Goal: Transaction & Acquisition: Subscribe to service/newsletter

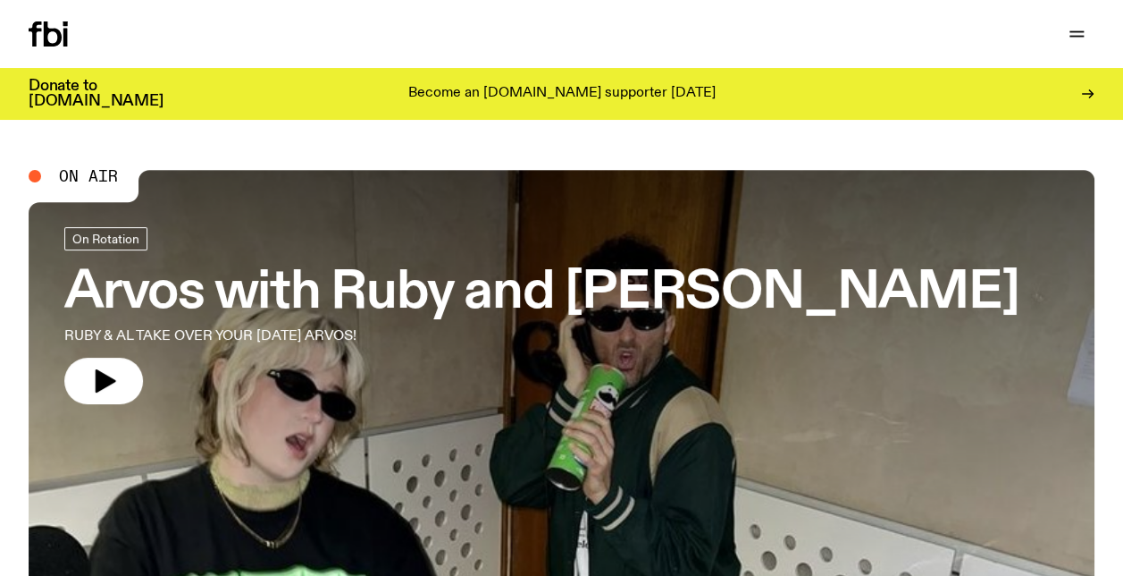
click at [522, 93] on p "Become an [DOMAIN_NAME] supporter [DATE]" at bounding box center [561, 94] width 307 height 16
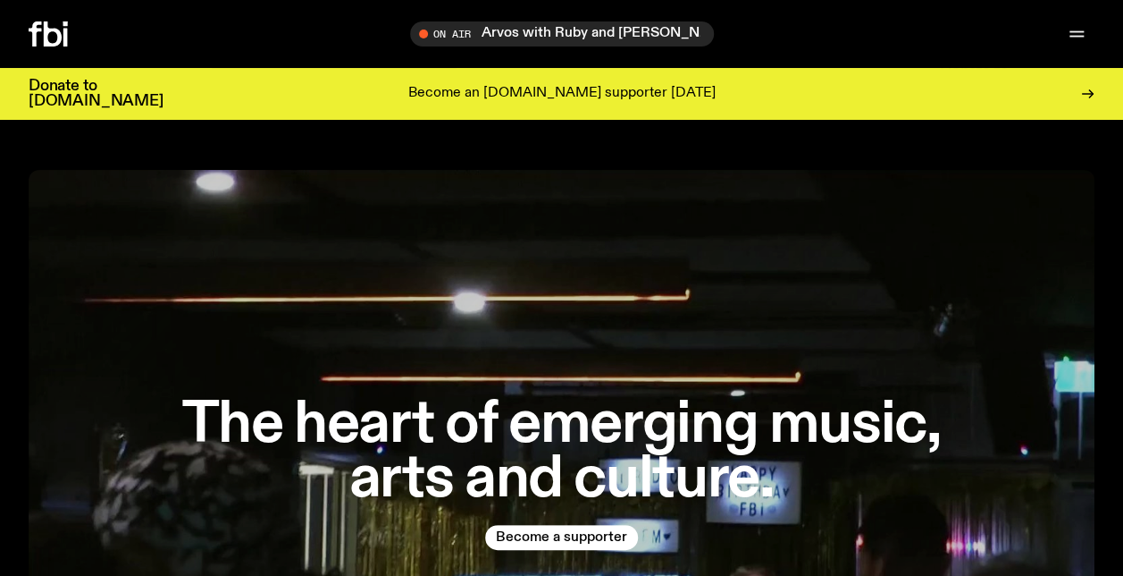
click at [606, 89] on p "Become an [DOMAIN_NAME] supporter [DATE]" at bounding box center [561, 94] width 307 height 16
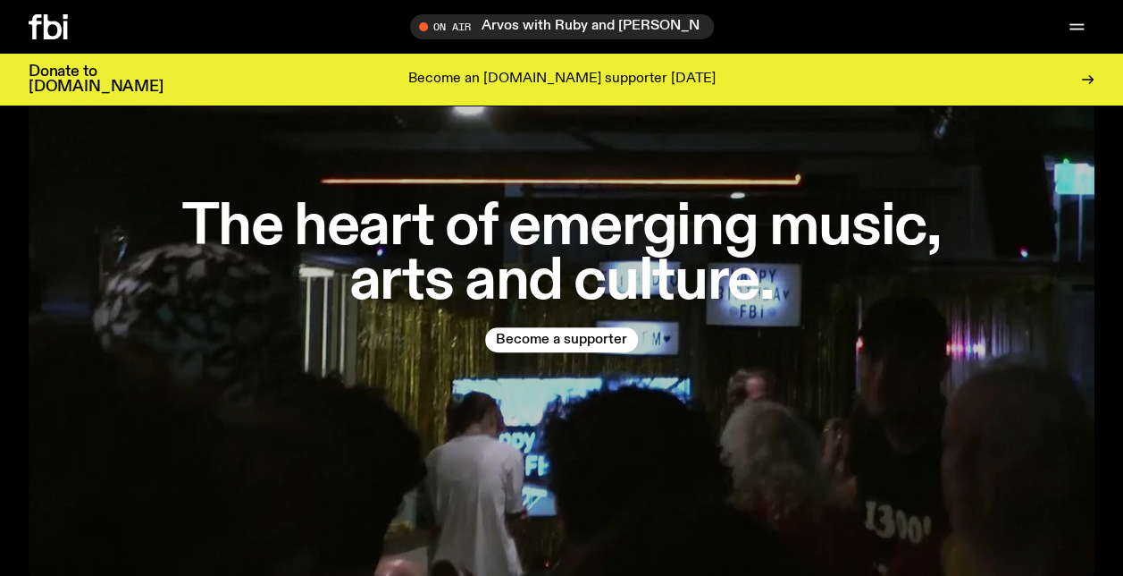
scroll to position [262, 0]
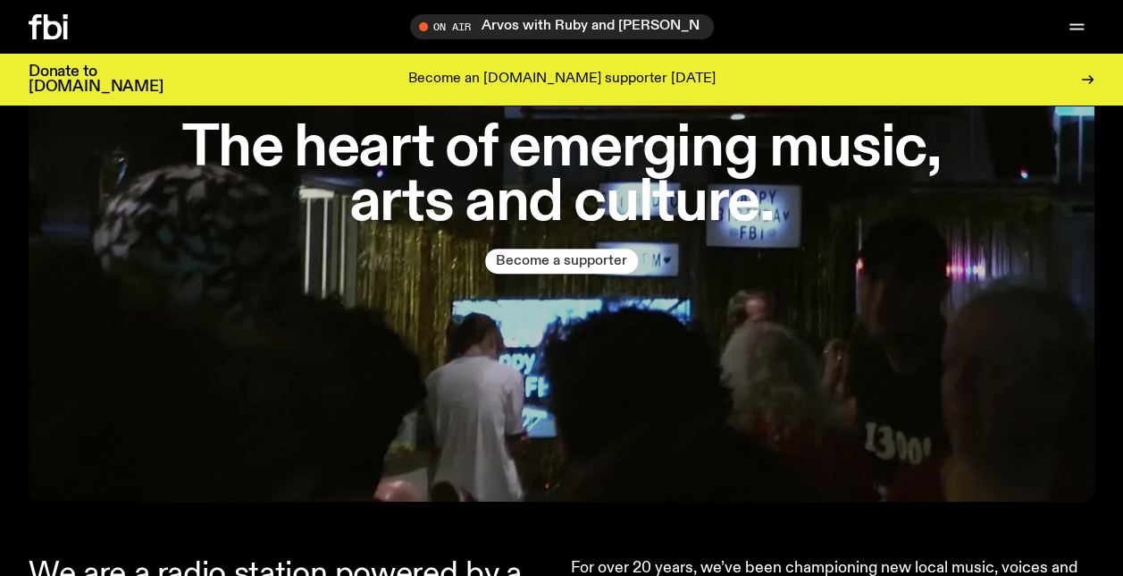
click at [565, 264] on button "Become a supporter" at bounding box center [561, 260] width 153 height 25
